Goal: Find specific page/section: Find specific page/section

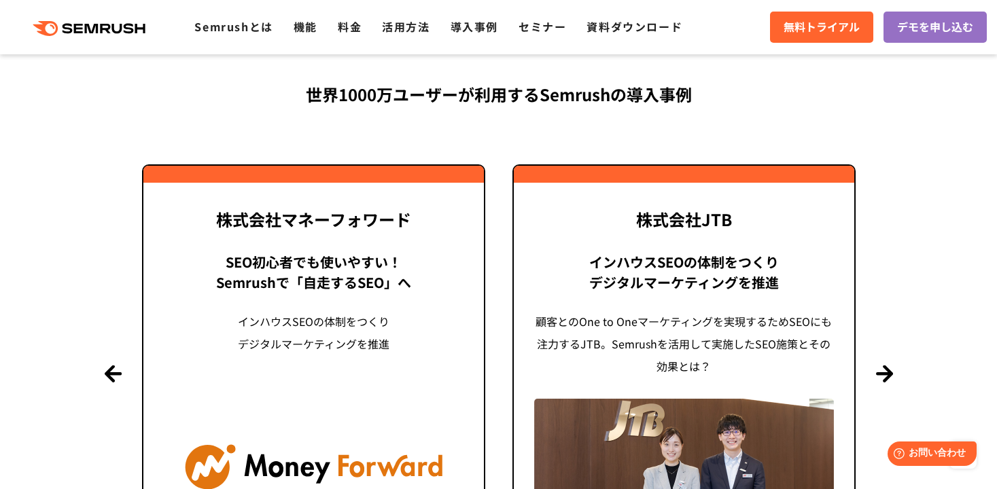
scroll to position [3780, 0]
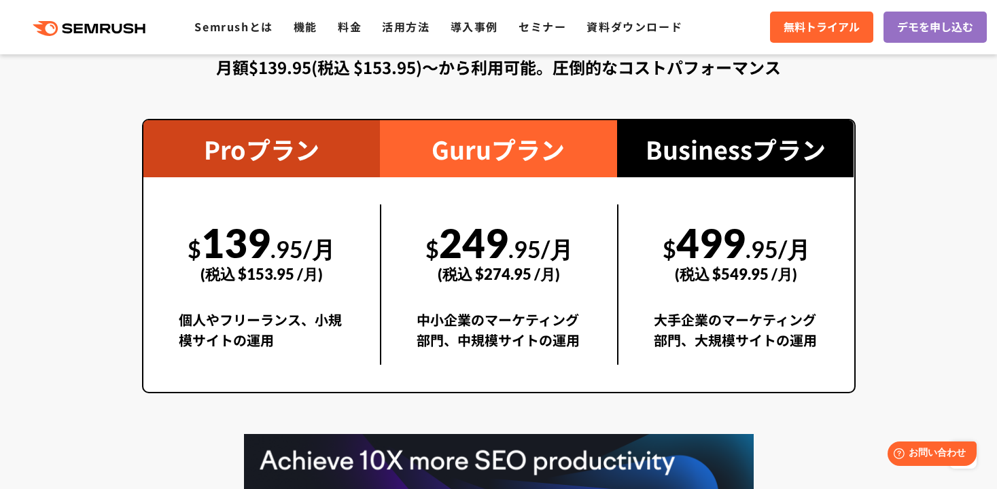
scroll to position [2480, 0]
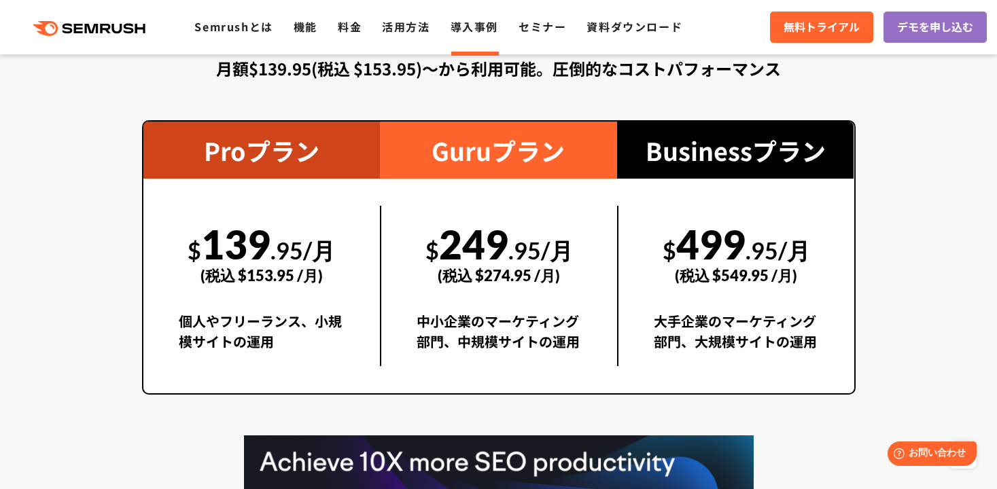
click at [483, 27] on link "導入事例" at bounding box center [474, 26] width 48 height 16
